Goal: Task Accomplishment & Management: Manage account settings

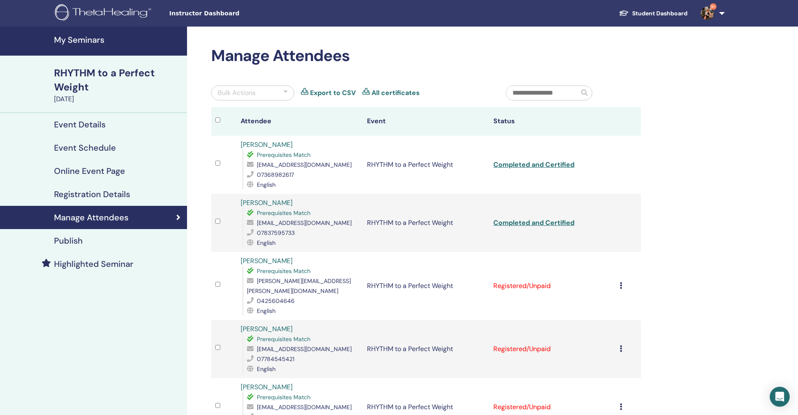
scroll to position [133, 0]
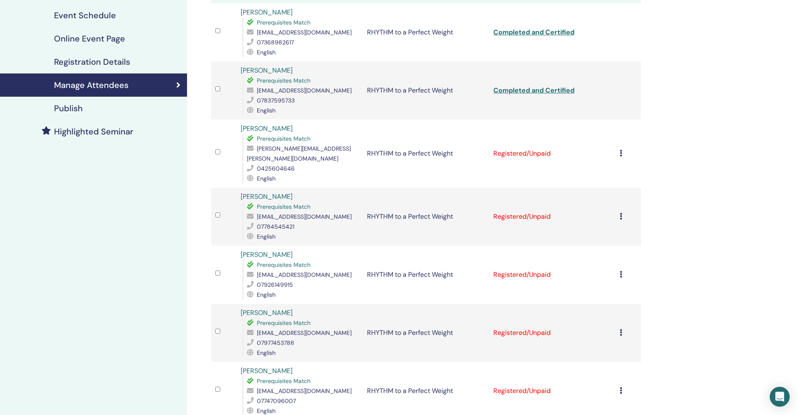
click at [621, 149] on td "Cancel Registration Do not auto-certify Mark as Paid Mark as Unpaid Mark as Abs…" at bounding box center [627, 154] width 25 height 68
click at [620, 150] on icon at bounding box center [620, 153] width 2 height 7
click at [604, 218] on p "Complete and Certify" at bounding box center [609, 219] width 66 height 10
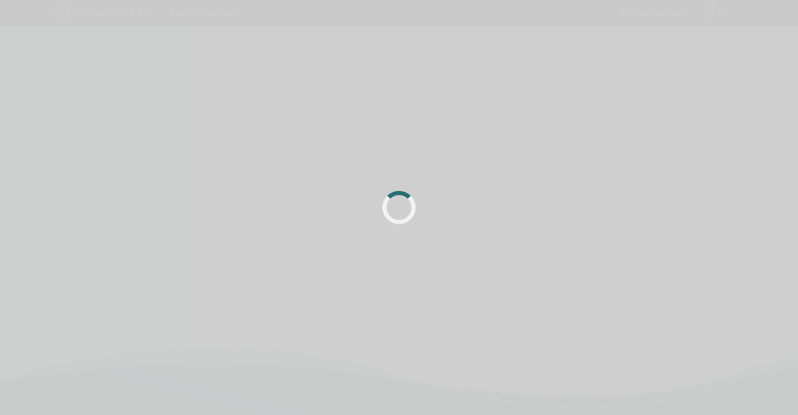
scroll to position [133, 0]
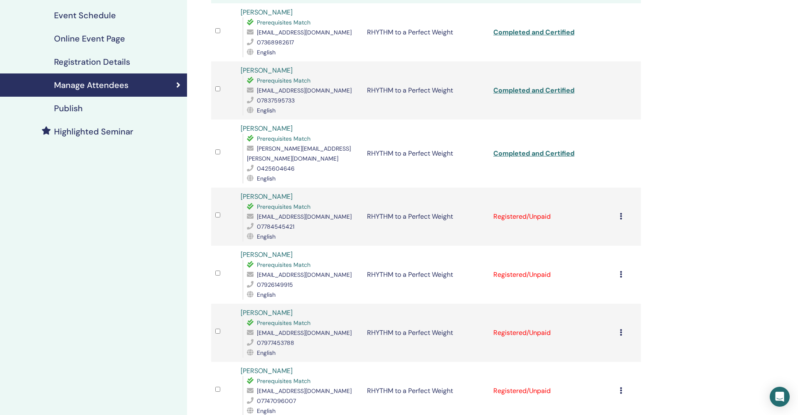
click at [619, 209] on td "Cancel Registration Do not auto-certify Mark as Paid Mark as Unpaid Mark as Abs…" at bounding box center [627, 217] width 25 height 58
click at [621, 213] on icon at bounding box center [620, 216] width 2 height 7
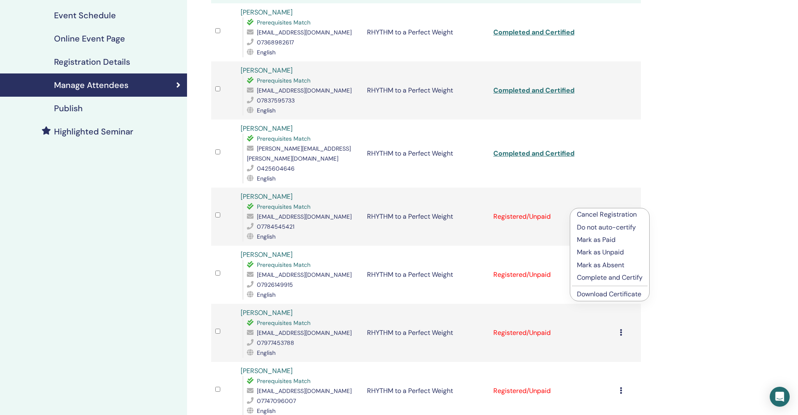
click at [608, 277] on p "Complete and Certify" at bounding box center [610, 278] width 66 height 10
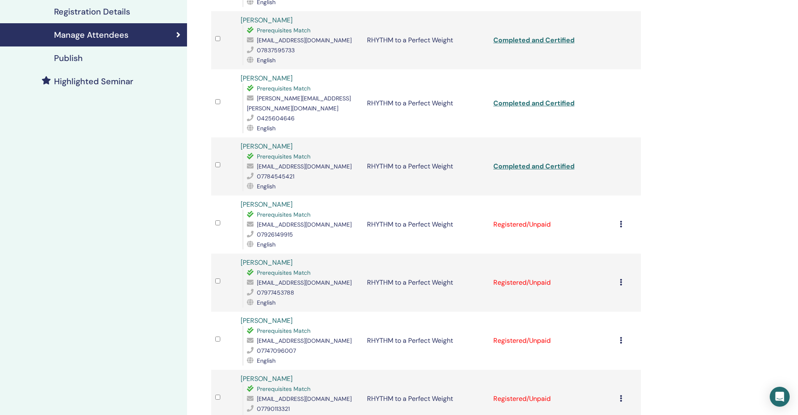
scroll to position [185, 0]
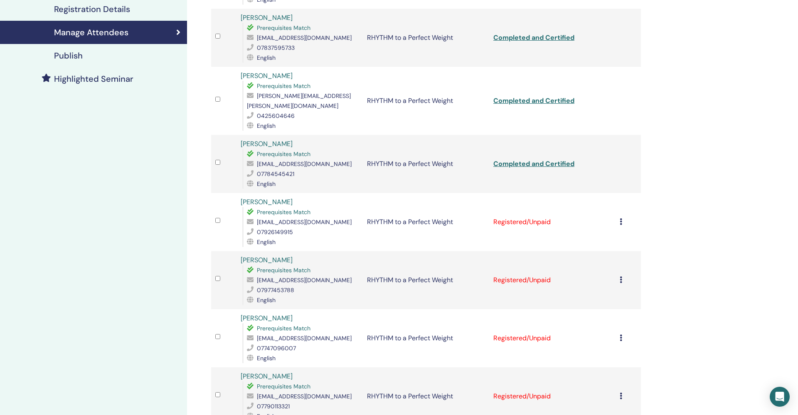
click at [620, 218] on icon at bounding box center [620, 221] width 2 height 7
click at [612, 283] on p "Complete and Certify" at bounding box center [609, 283] width 66 height 10
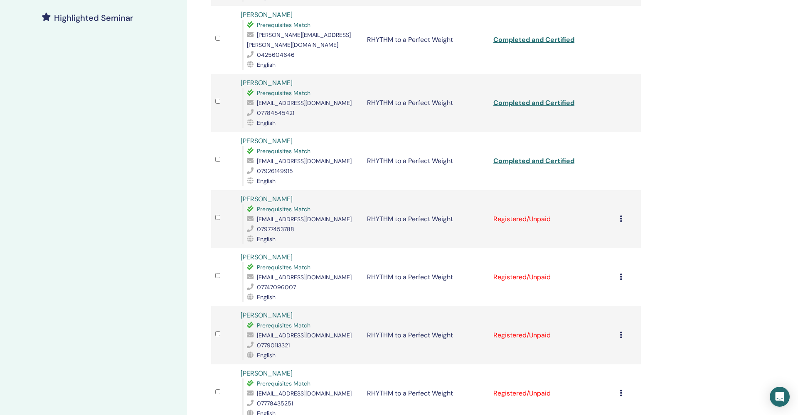
scroll to position [258, 0]
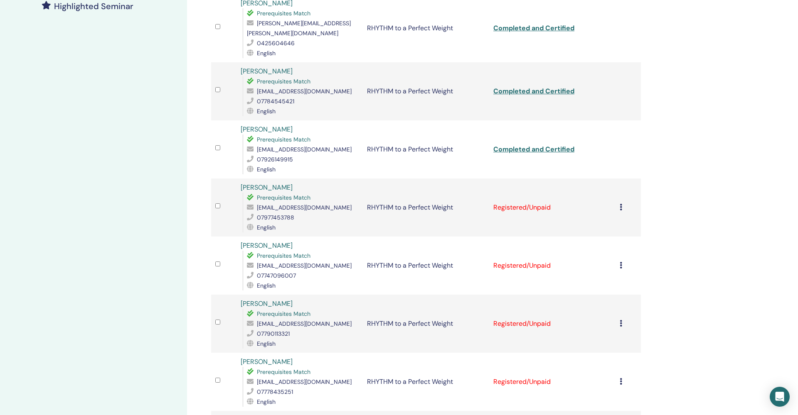
click at [621, 204] on icon at bounding box center [620, 207] width 2 height 7
click at [602, 269] on p "Complete and Certify" at bounding box center [610, 268] width 66 height 10
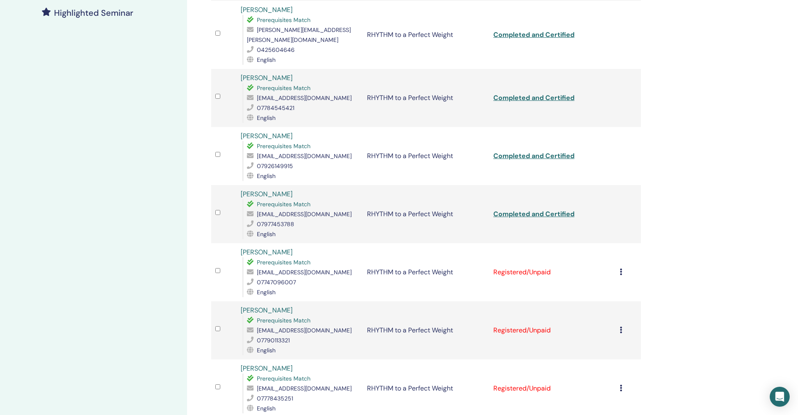
scroll to position [267, 0]
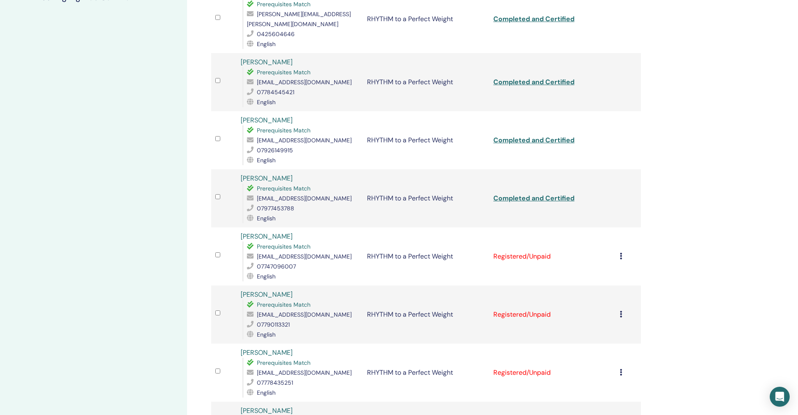
click at [620, 253] on icon at bounding box center [620, 256] width 2 height 7
click at [614, 304] on p "Mark as Absent" at bounding box center [609, 306] width 66 height 10
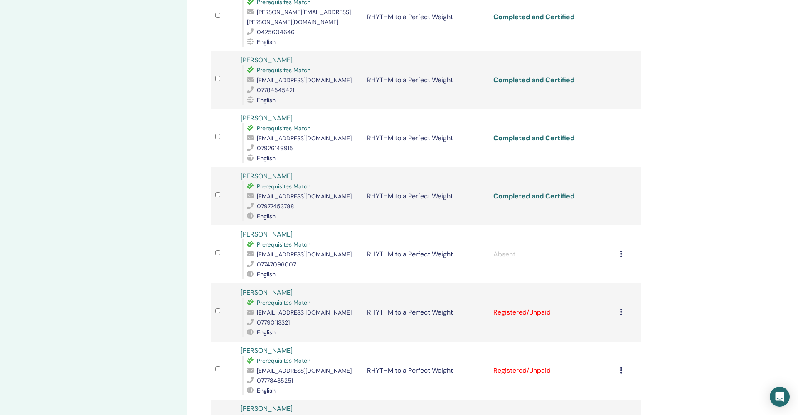
click at [620, 309] on icon at bounding box center [620, 312] width 2 height 7
click at [606, 376] on p "Complete and Certify" at bounding box center [609, 373] width 66 height 10
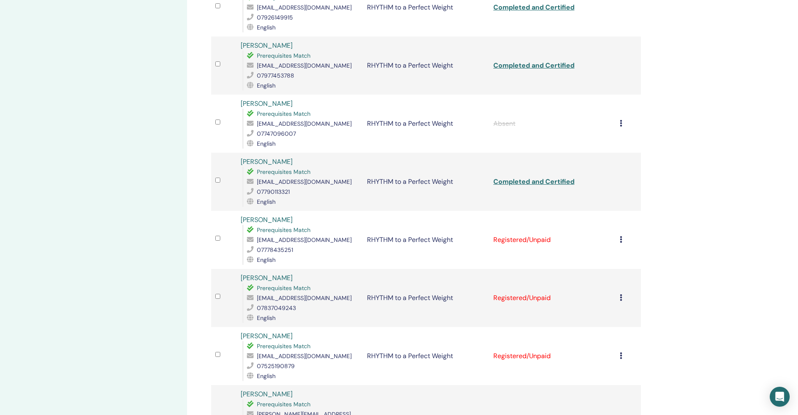
scroll to position [403, 0]
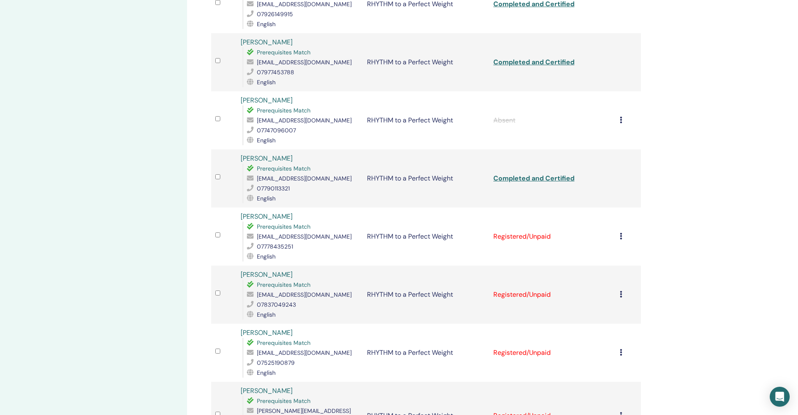
click at [621, 233] on icon at bounding box center [620, 236] width 2 height 7
click at [601, 298] on p "Complete and Certify" at bounding box center [610, 297] width 66 height 10
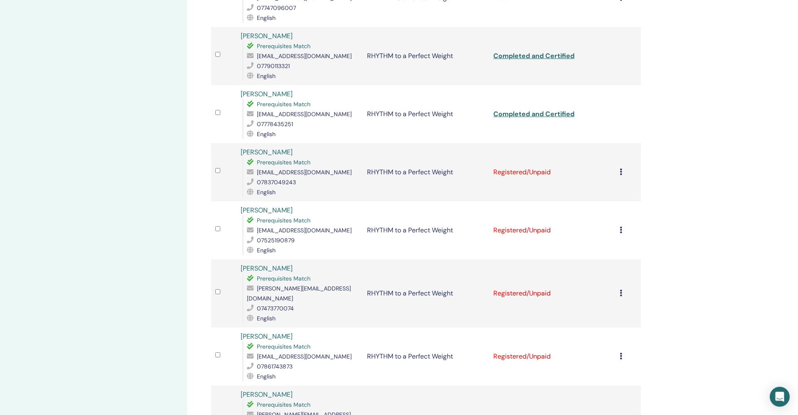
scroll to position [530, 0]
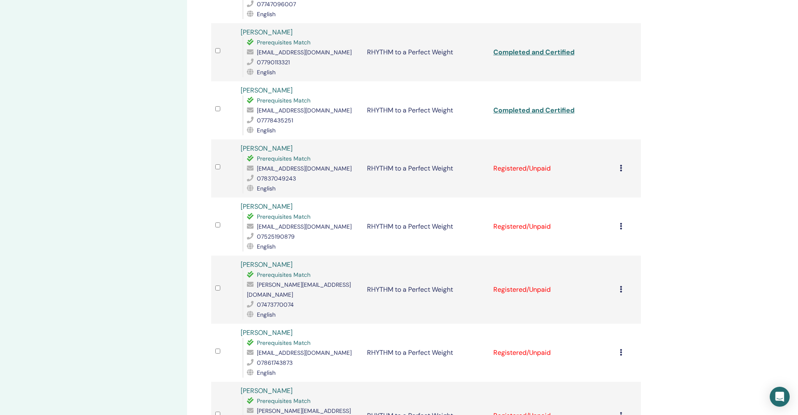
drag, startPoint x: 621, startPoint y: 163, endPoint x: 615, endPoint y: 175, distance: 13.6
click at [621, 164] on td "Cancel Registration Do not auto-certify Mark as Paid Mark as Unpaid Mark as Abs…" at bounding box center [627, 169] width 25 height 58
click at [621, 163] on icon at bounding box center [620, 166] width 2 height 7
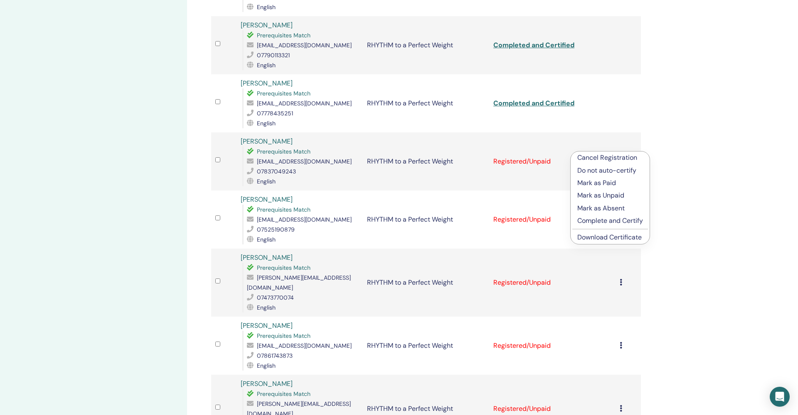
click at [609, 221] on p "Complete and Certify" at bounding box center [610, 221] width 66 height 10
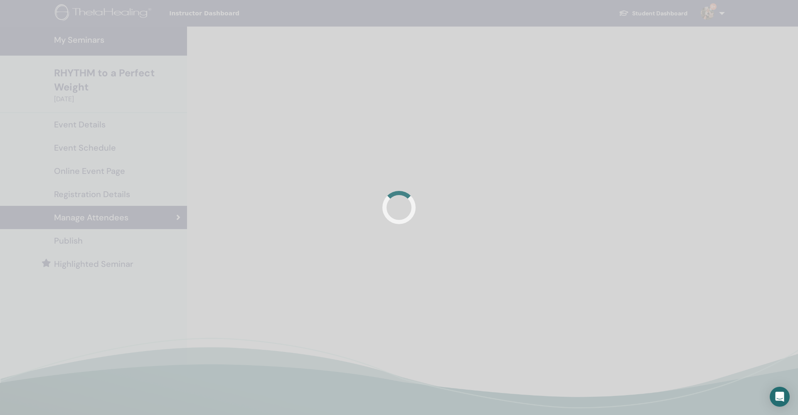
scroll to position [196, 0]
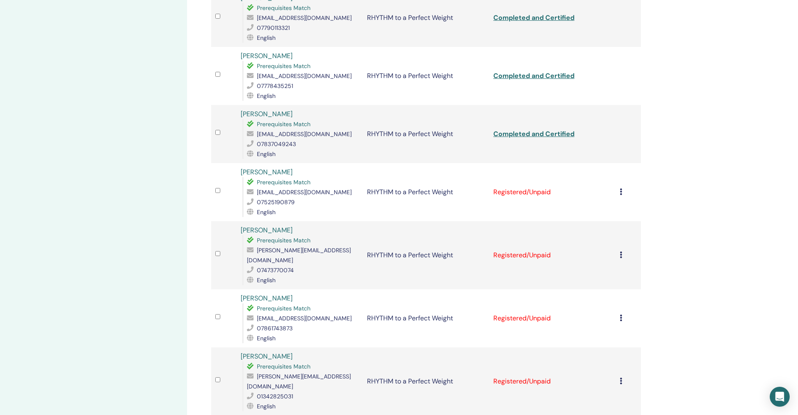
click at [619, 189] on icon at bounding box center [620, 192] width 2 height 7
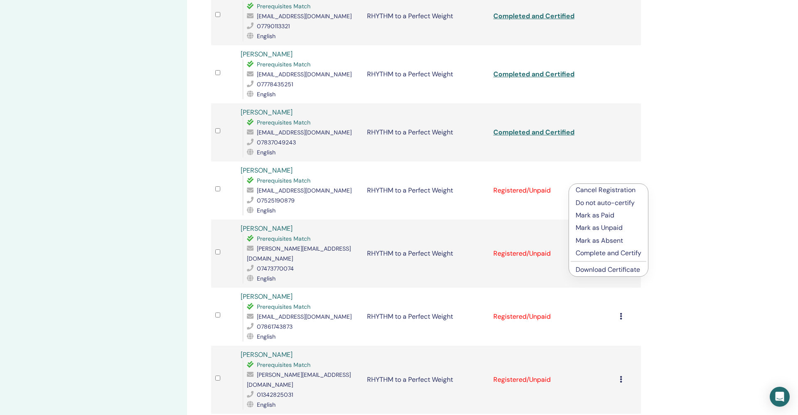
click at [612, 255] on p "Complete and Certify" at bounding box center [608, 253] width 66 height 10
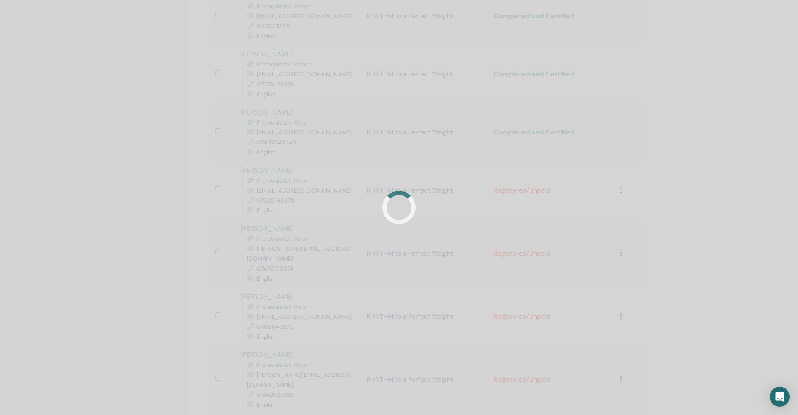
scroll to position [565, 0]
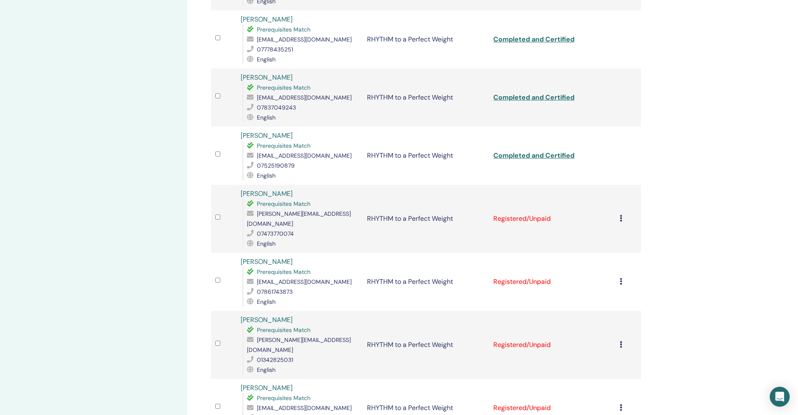
scroll to position [636, 0]
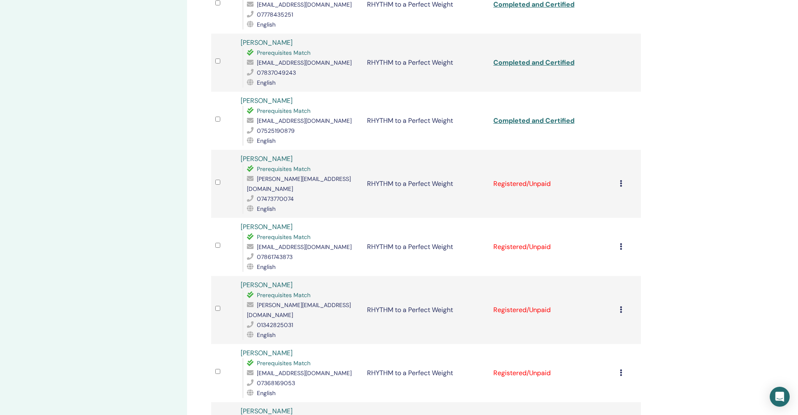
click at [620, 180] on icon at bounding box center [620, 183] width 2 height 7
click at [678, 244] on div "Manage Attendees Bulk Actions Export to CSV All certificates Attendee Event Sta…" at bounding box center [453, 58] width 532 height 1335
click at [621, 243] on icon at bounding box center [620, 246] width 2 height 7
click at [620, 297] on p "Complete and Certify" at bounding box center [610, 298] width 66 height 10
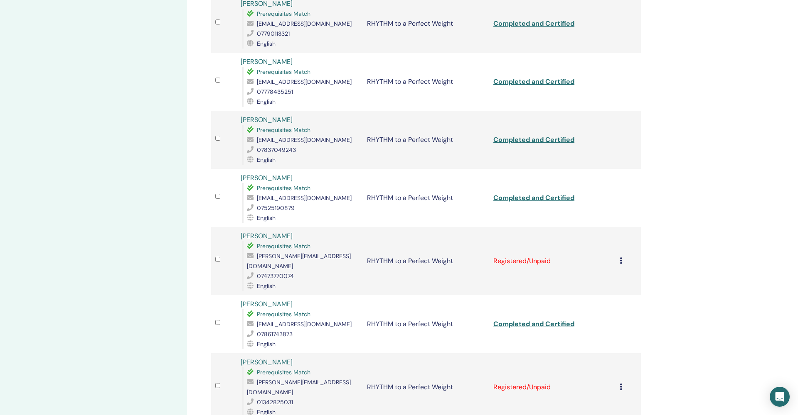
scroll to position [615, 0]
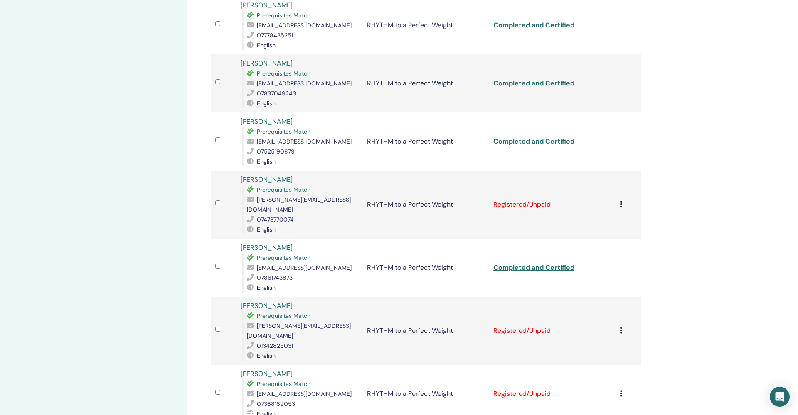
click at [620, 327] on icon at bounding box center [620, 330] width 2 height 7
click at [613, 376] on p "Complete and Certify" at bounding box center [609, 375] width 66 height 10
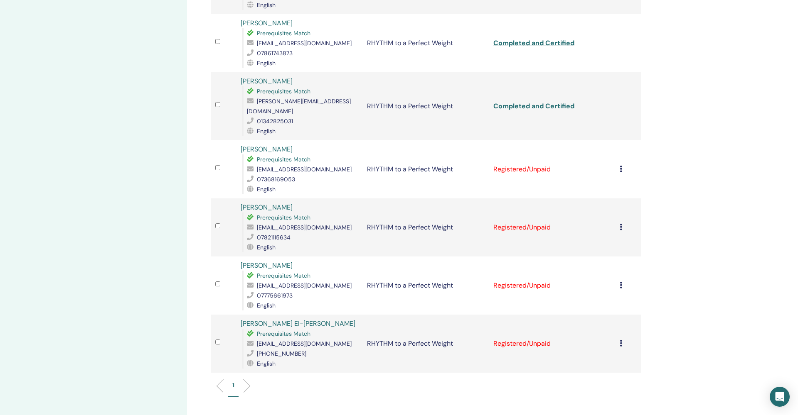
scroll to position [825, 0]
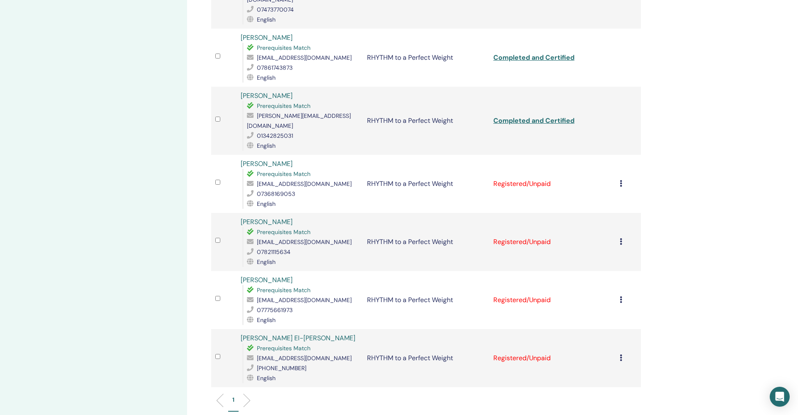
click at [620, 180] on icon at bounding box center [620, 183] width 2 height 7
click at [605, 224] on p "Complete and Certify" at bounding box center [609, 223] width 66 height 10
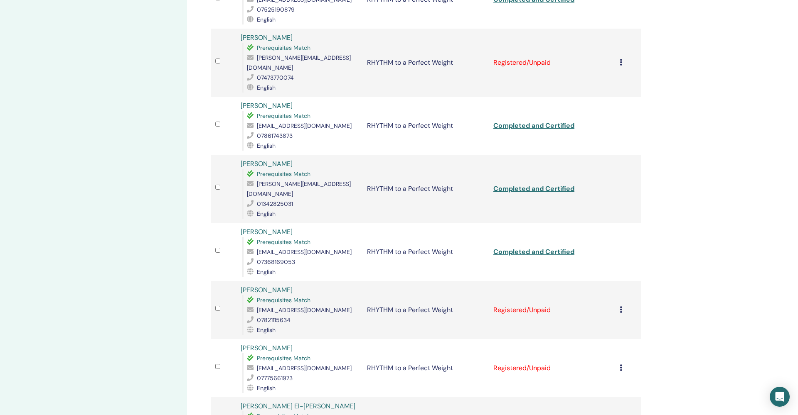
scroll to position [789, 0]
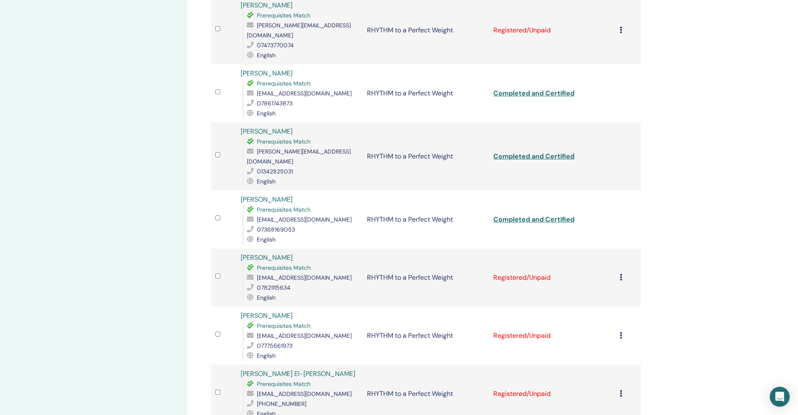
click at [620, 274] on icon at bounding box center [620, 277] width 2 height 7
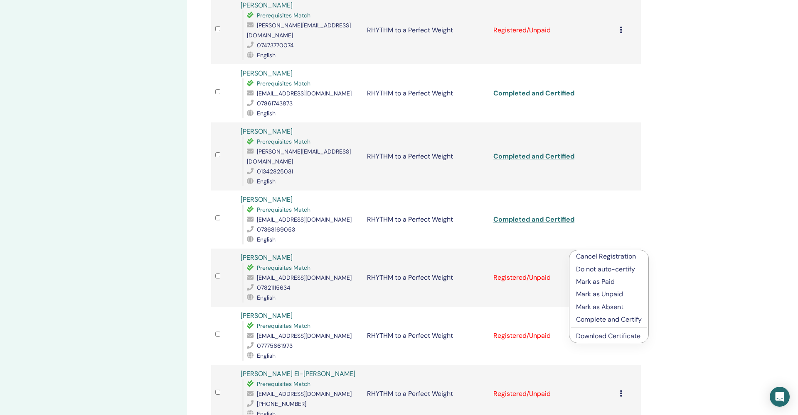
click at [599, 321] on p "Complete and Certify" at bounding box center [609, 320] width 66 height 10
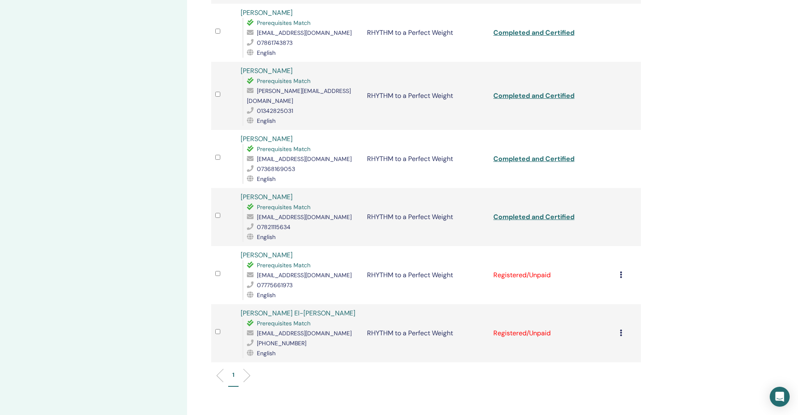
scroll to position [851, 0]
click at [619, 270] on icon at bounding box center [620, 273] width 2 height 7
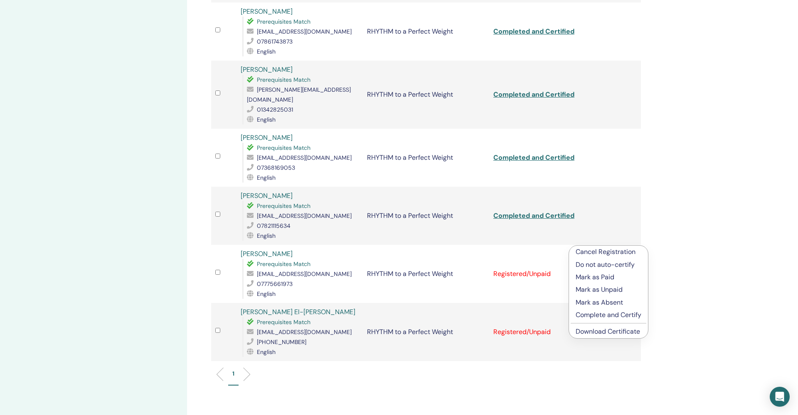
click at [615, 316] on p "Complete and Certify" at bounding box center [608, 315] width 66 height 10
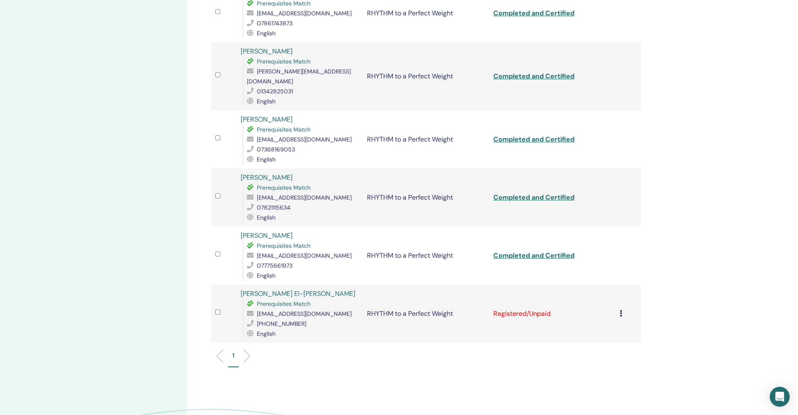
scroll to position [886, 0]
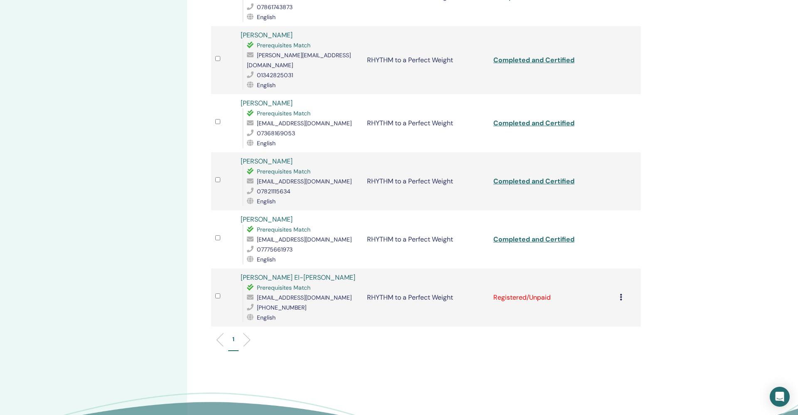
click at [621, 294] on icon at bounding box center [620, 297] width 2 height 7
click at [619, 341] on p "Complete and Certify" at bounding box center [610, 339] width 66 height 10
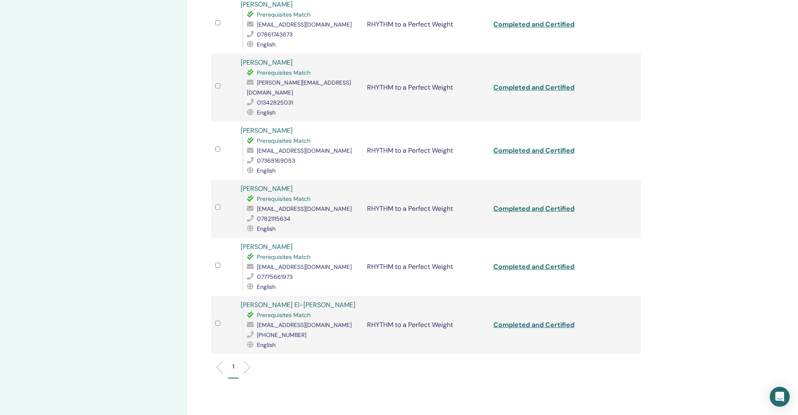
scroll to position [859, 0]
